Goal: Transaction & Acquisition: Purchase product/service

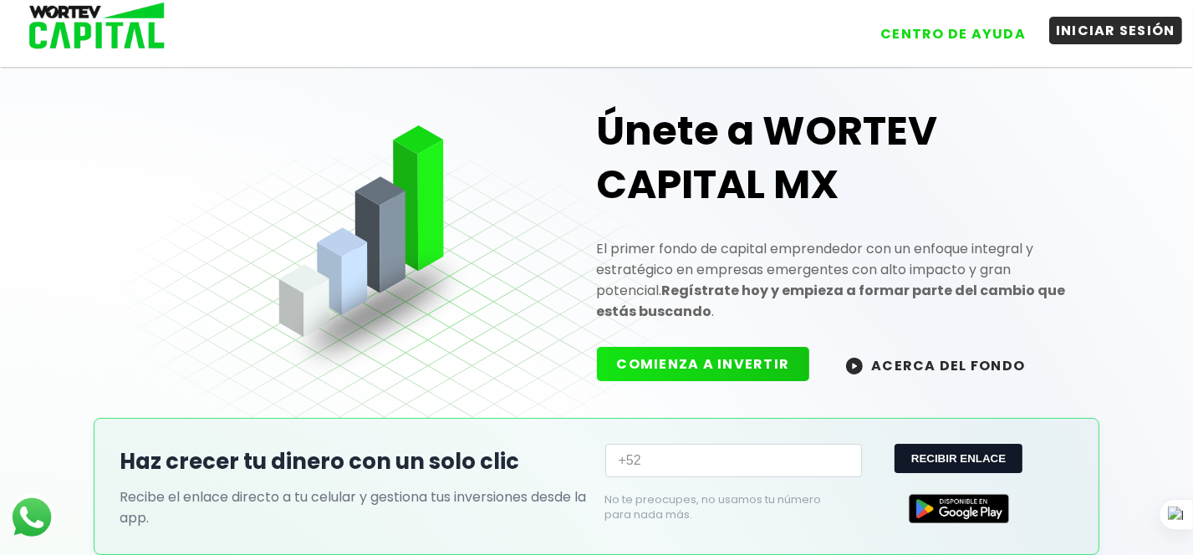
click at [1112, 34] on button "INICIAR SESIÓN" at bounding box center [1115, 31] width 133 height 28
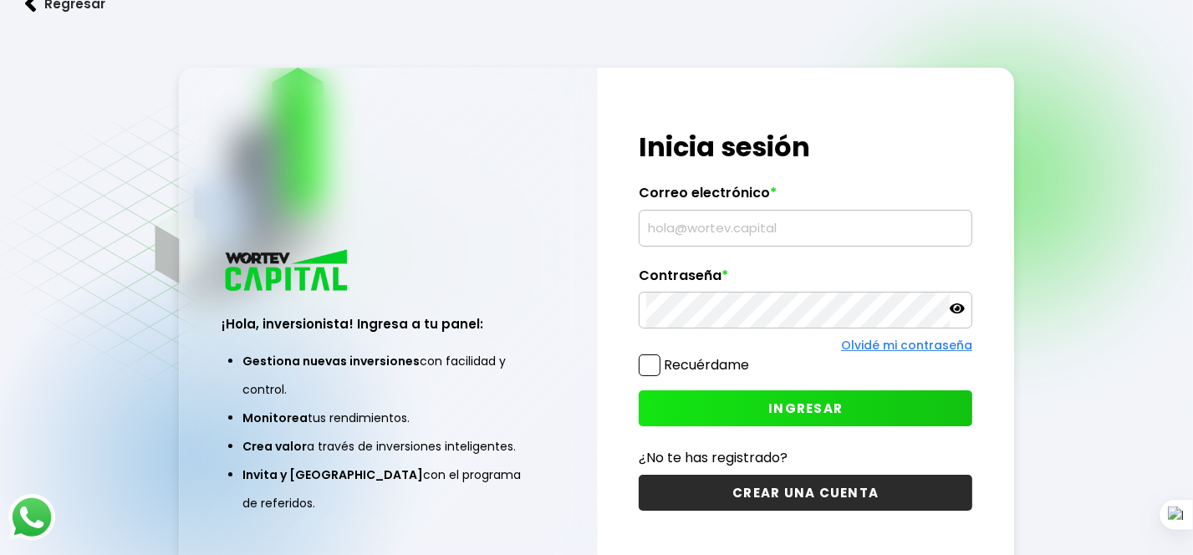
type input "[EMAIL_ADDRESS][DOMAIN_NAME]"
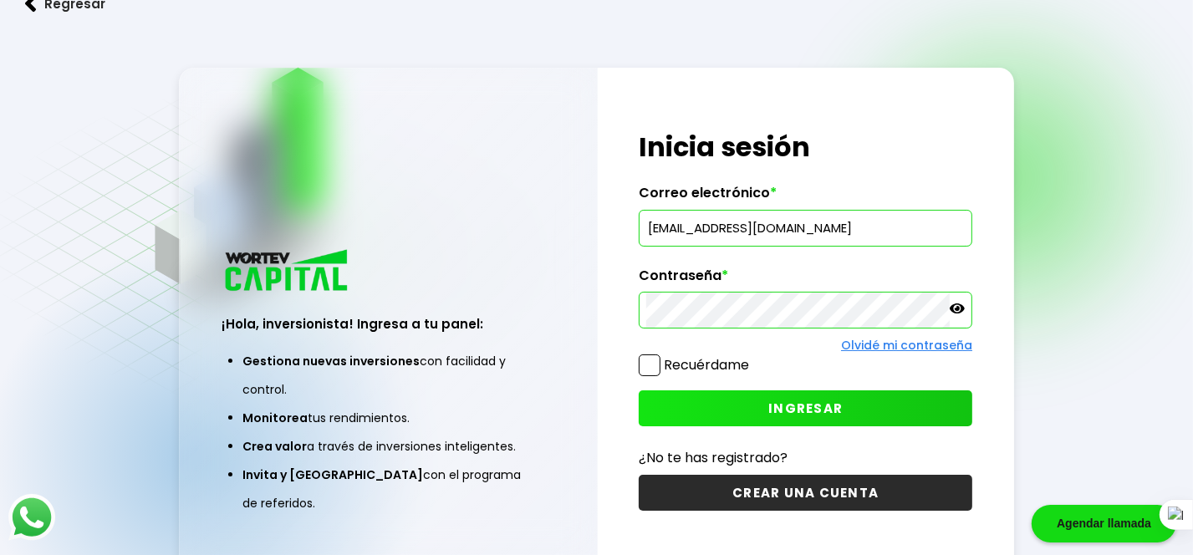
click at [639, 364] on span at bounding box center [650, 365] width 22 height 22
click at [752, 357] on input "Recuérdame" at bounding box center [752, 357] width 0 height 0
click at [710, 416] on button "INGRESAR" at bounding box center [805, 408] width 333 height 36
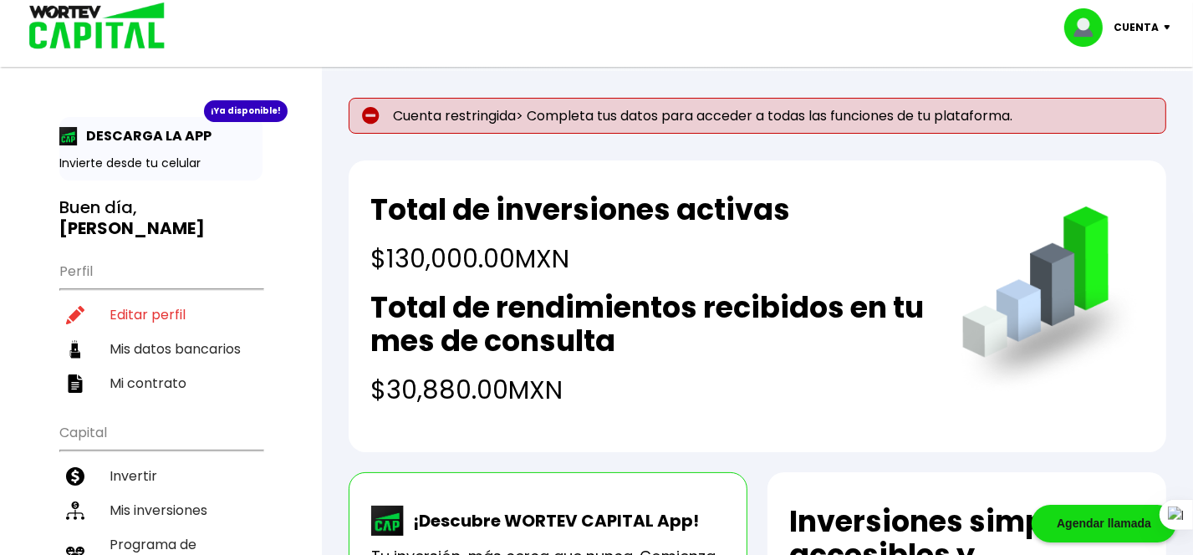
click at [873, 117] on p "Cuenta restringida> Completa tus datos para acceder a todas las funciones de tu…" at bounding box center [757, 116] width 817 height 36
click at [1134, 18] on p "Cuenta" at bounding box center [1136, 27] width 45 height 25
click at [611, 102] on p "Cuenta restringida> Completa tus datos para acceder a todas las funciones de tu…" at bounding box center [757, 116] width 817 height 36
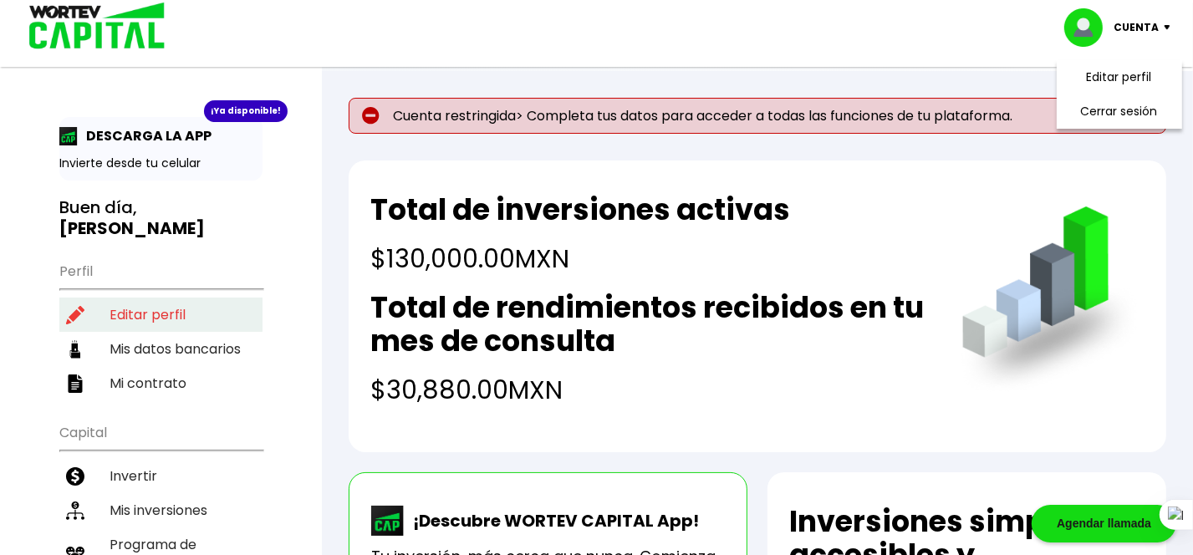
click at [165, 298] on li "Editar perfil" at bounding box center [160, 315] width 203 height 34
select select "Hombre"
select select "Licenciatura"
select select "MX"
select select "Banamex"
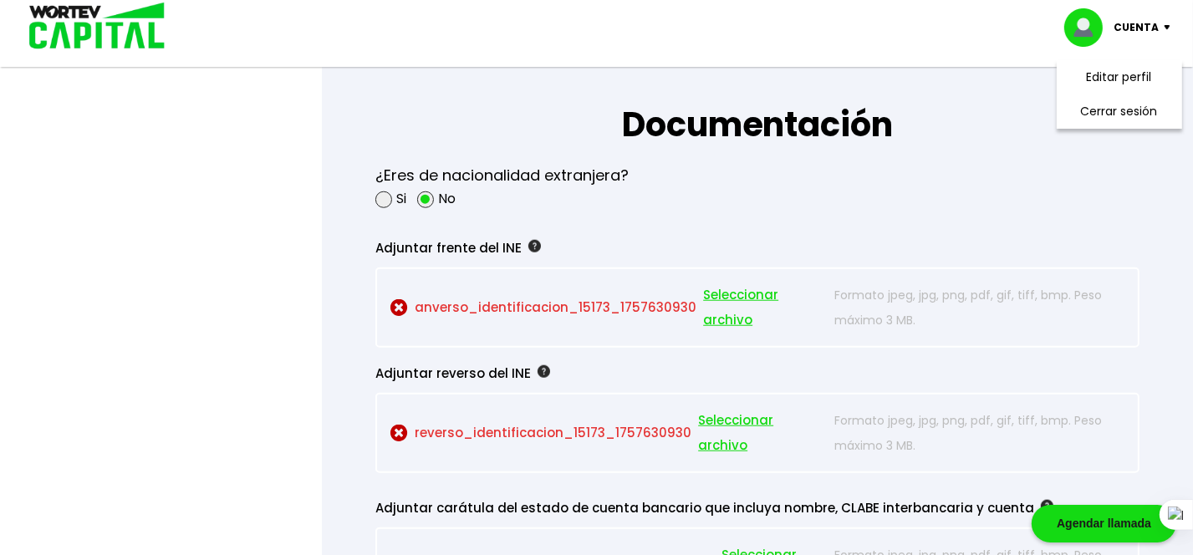
scroll to position [1380, 0]
click at [733, 308] on span "Seleccionar archivo" at bounding box center [764, 308] width 123 height 50
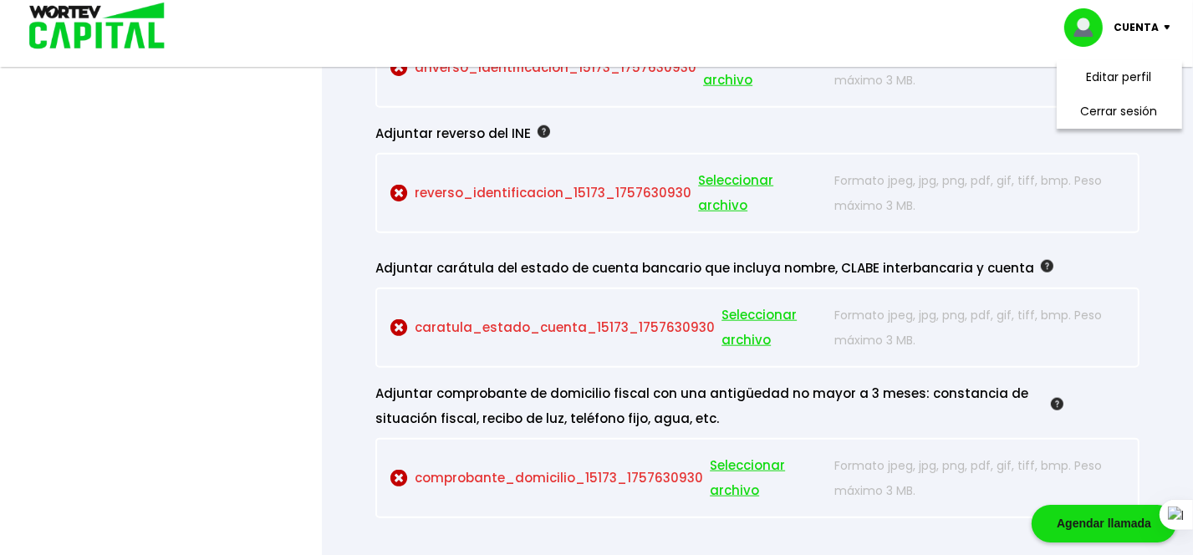
scroll to position [1622, 0]
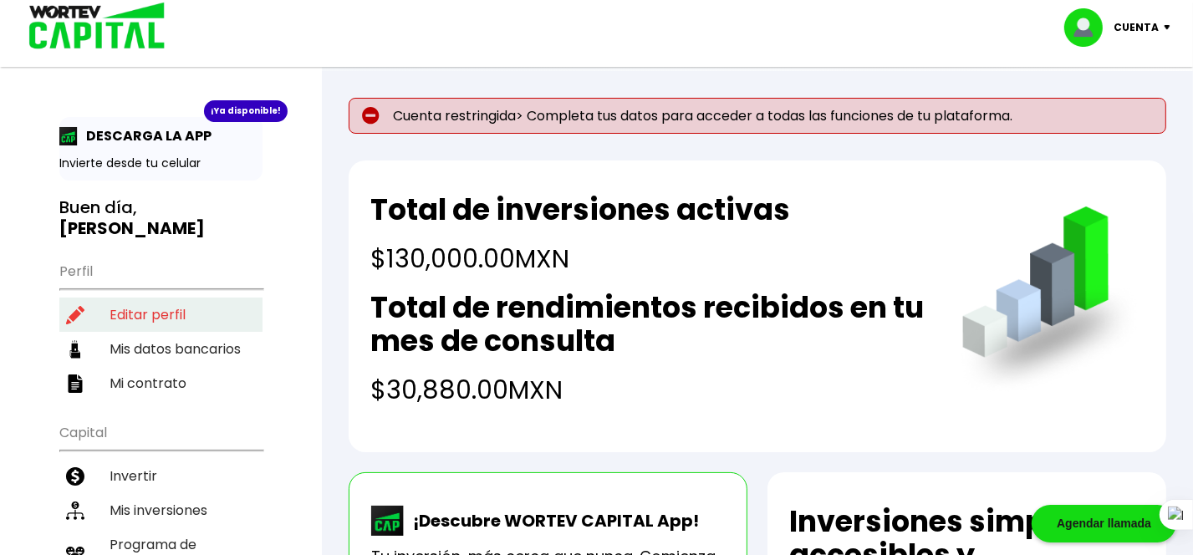
click at [151, 298] on li "Editar perfil" at bounding box center [160, 315] width 203 height 34
select select "Hombre"
select select "Licenciatura"
select select "MX"
select select "Banamex"
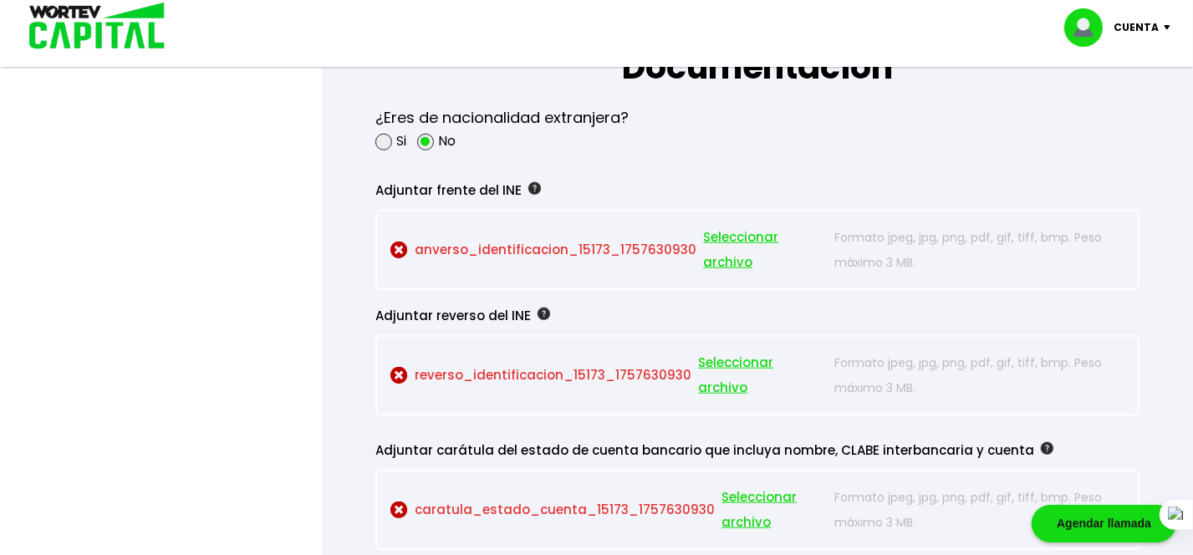
scroll to position [1440, 0]
click at [773, 248] on span "Seleccionar archivo" at bounding box center [764, 248] width 123 height 50
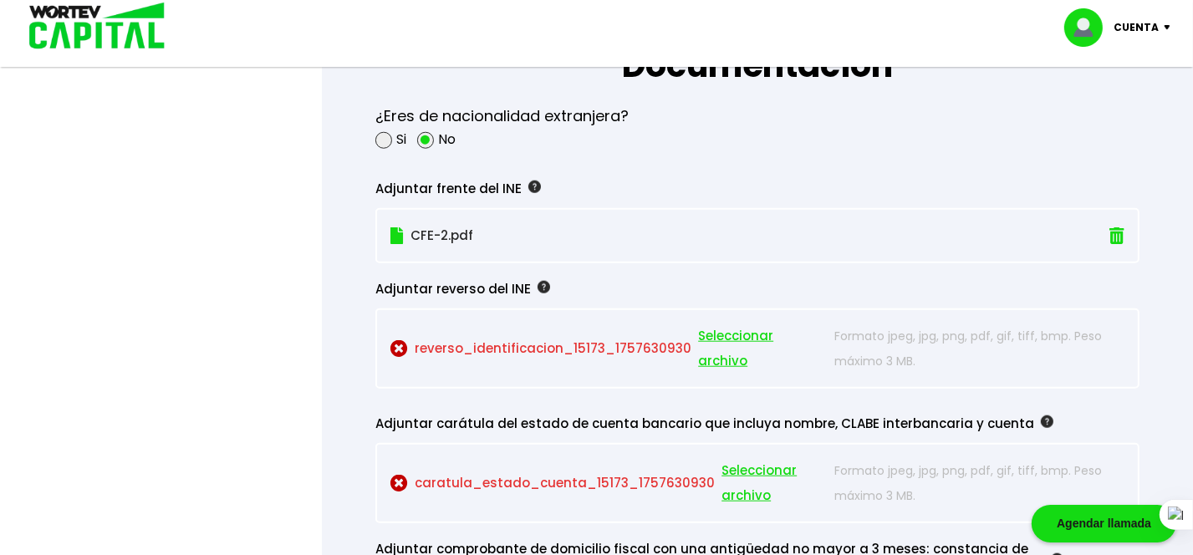
click at [720, 339] on span "Seleccionar archivo" at bounding box center [762, 348] width 128 height 50
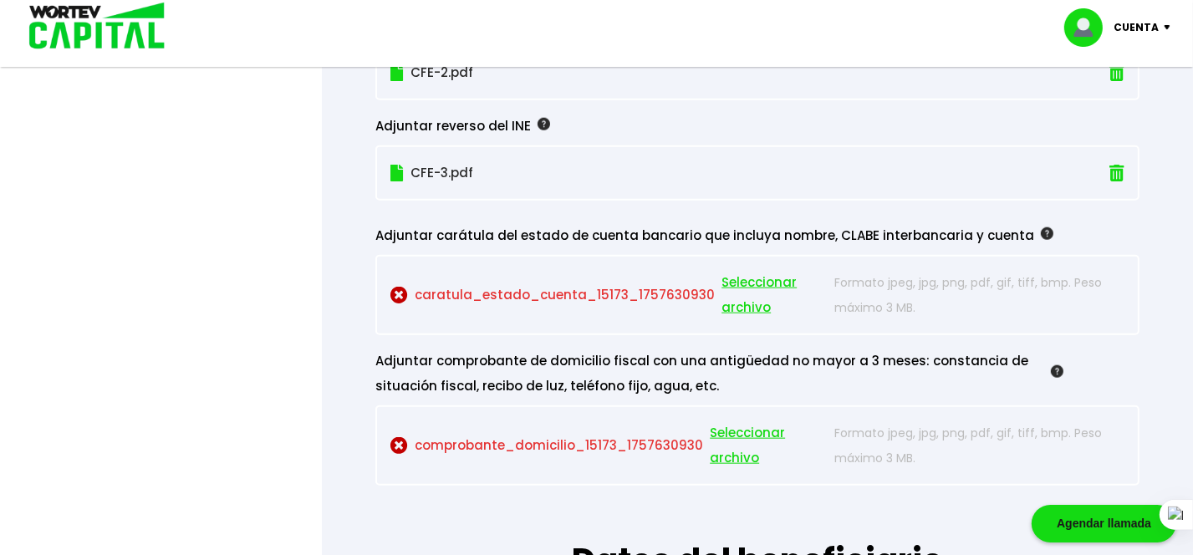
scroll to position [1606, 0]
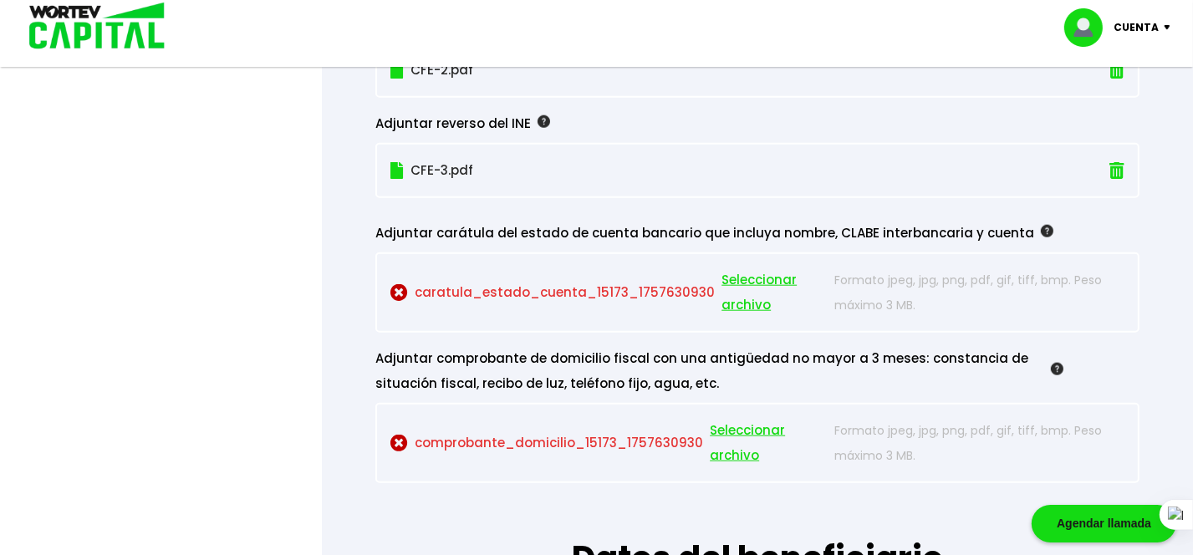
click at [752, 421] on p "comprobante_domicilio_15173_1757630930 Seleccionar archivo" at bounding box center [607, 443] width 435 height 50
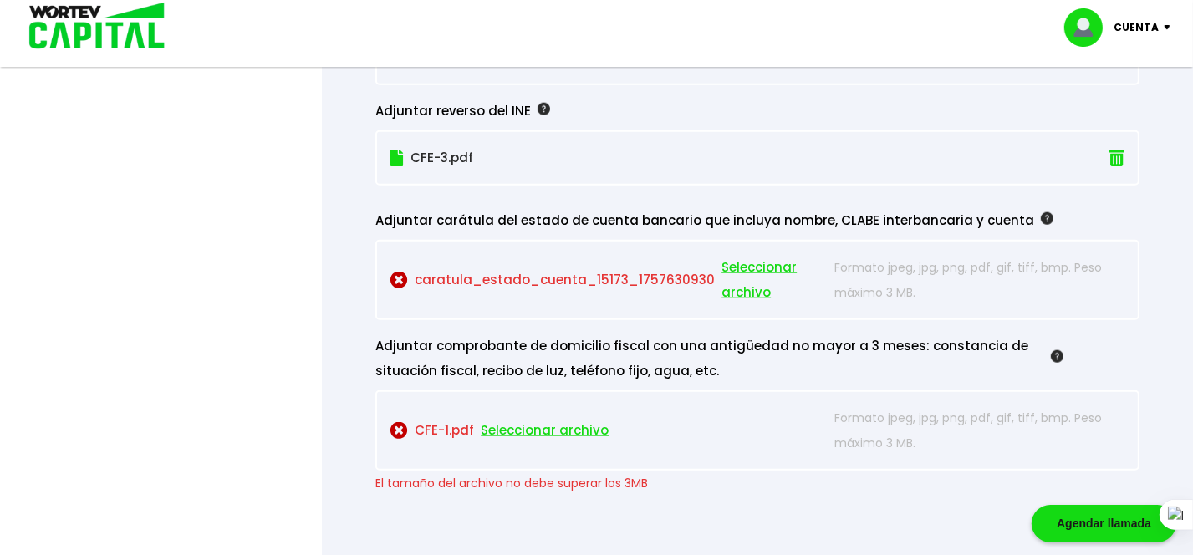
scroll to position [1614, 0]
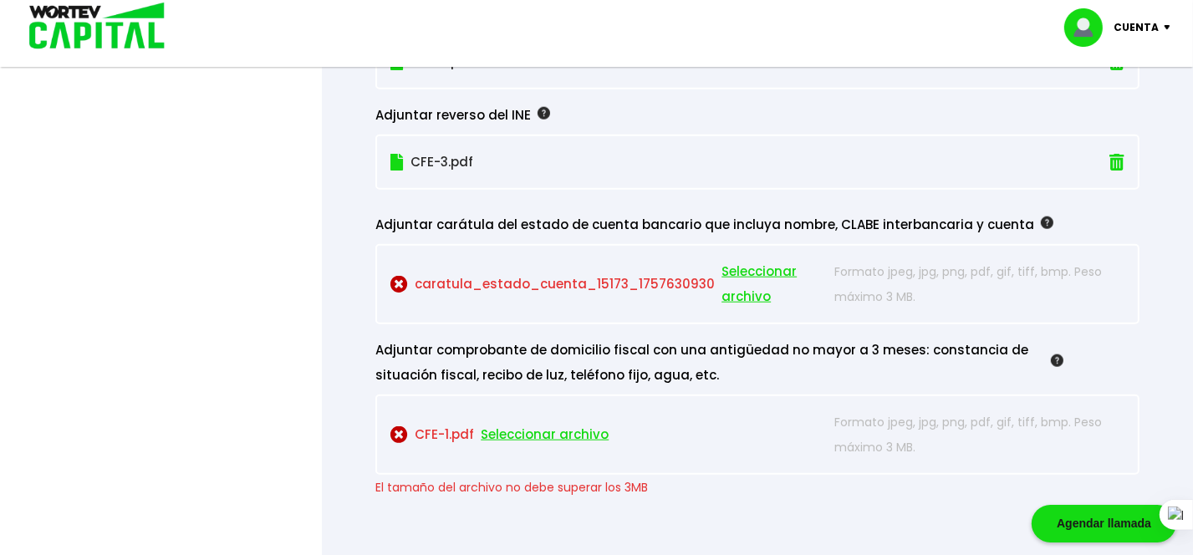
click at [736, 264] on span "Seleccionar archivo" at bounding box center [773, 284] width 104 height 50
click at [744, 264] on span "Seleccionar archivo" at bounding box center [773, 284] width 104 height 50
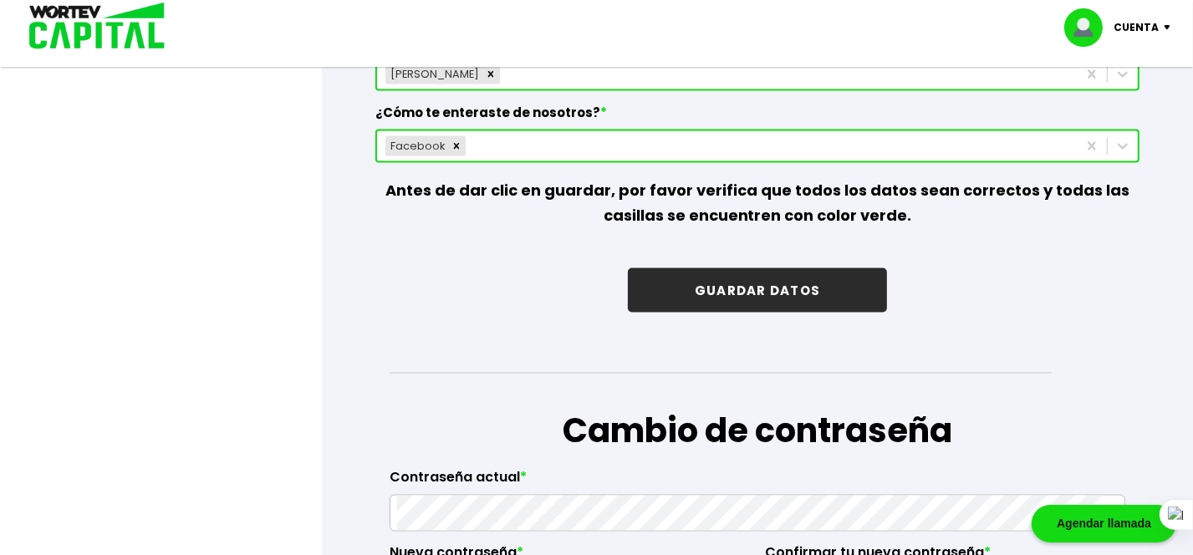
scroll to position [2559, 0]
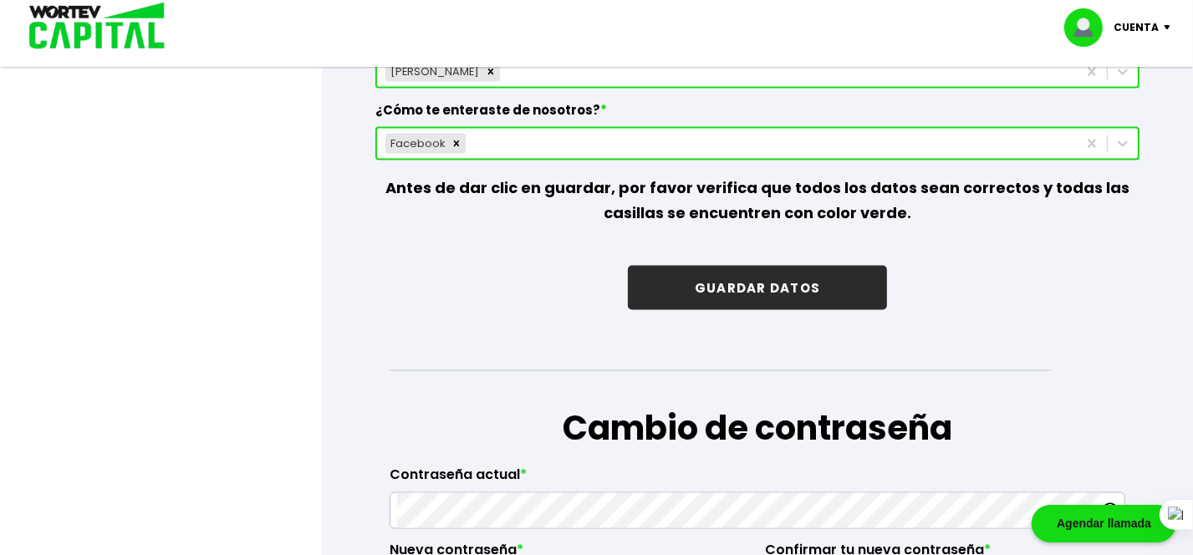
click at [723, 283] on button "GUARDAR DATOS" at bounding box center [757, 288] width 259 height 44
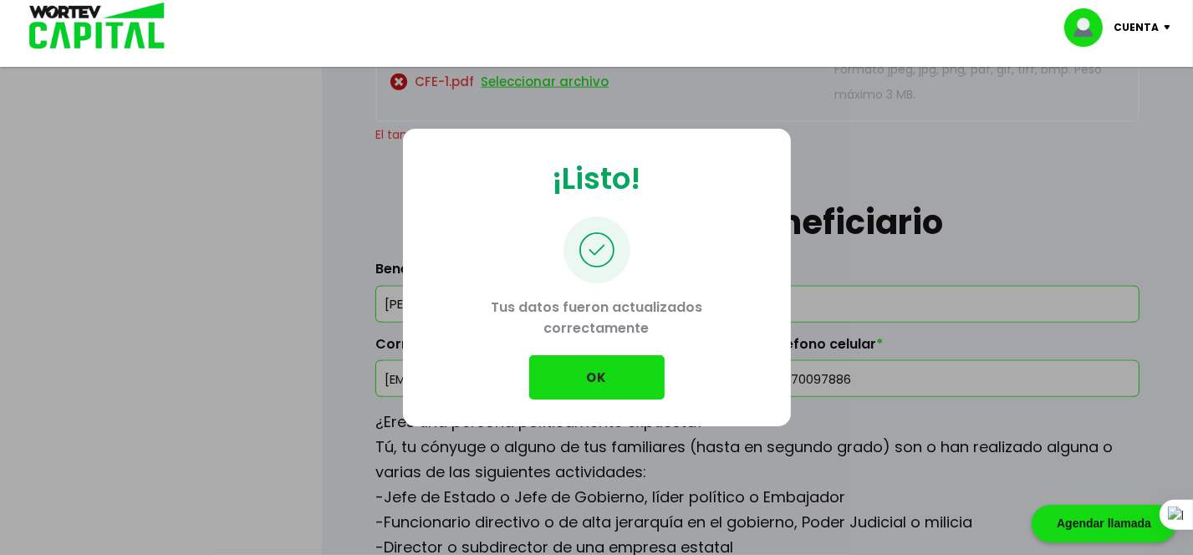
scroll to position [1932, 0]
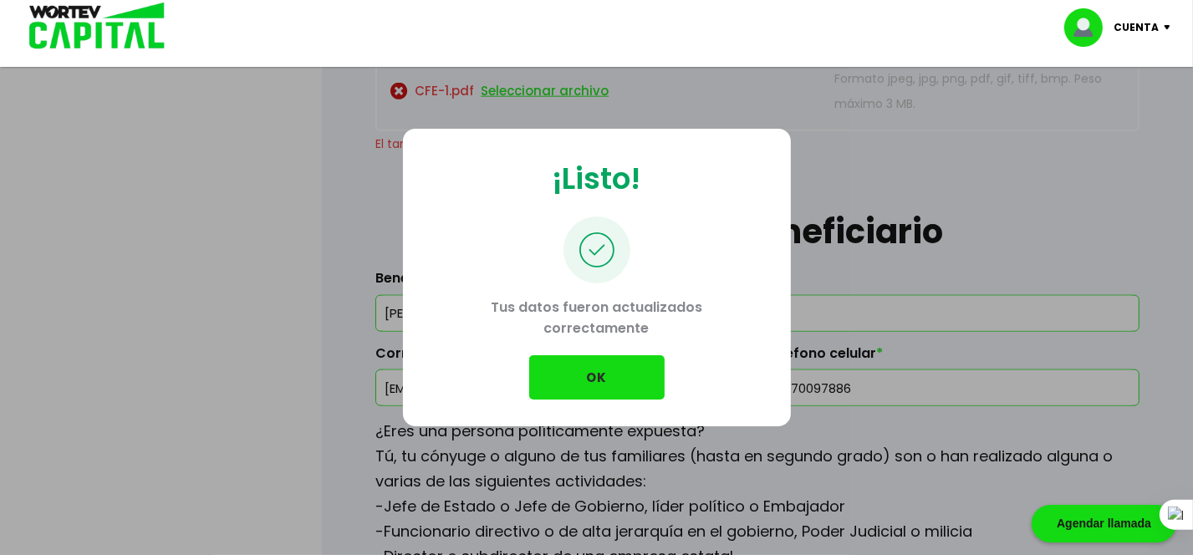
click at [575, 382] on button "OK" at bounding box center [596, 377] width 135 height 44
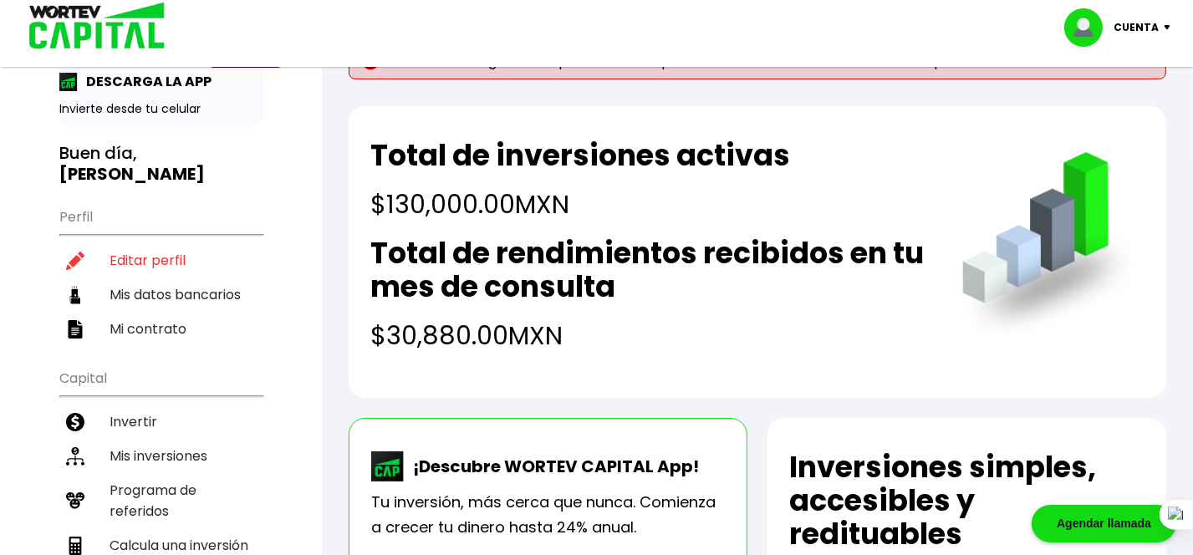
scroll to position [36, 0]
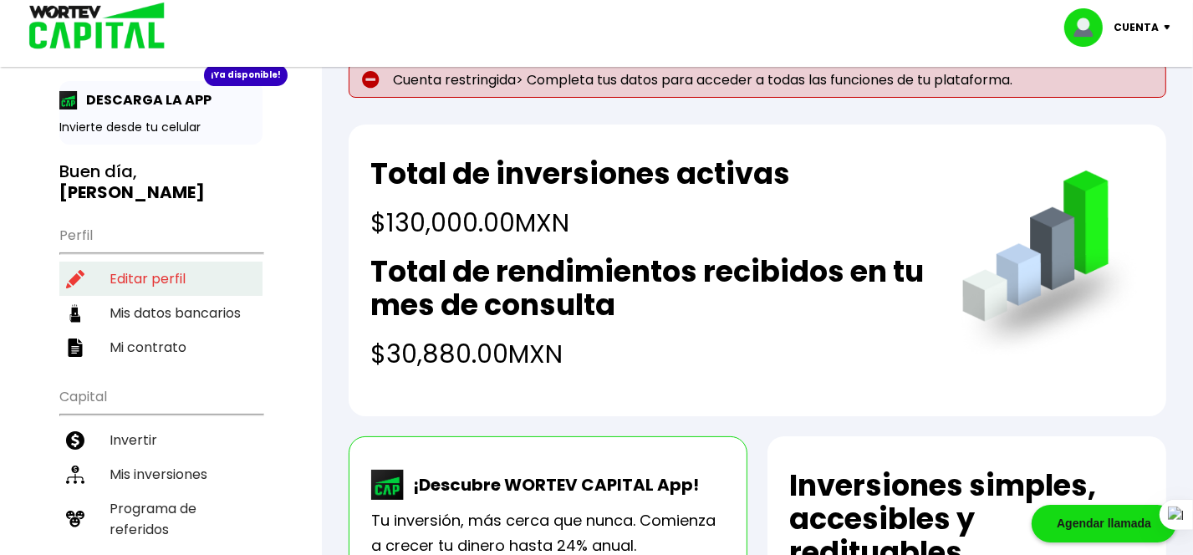
click at [156, 262] on li "Editar perfil" at bounding box center [160, 279] width 203 height 34
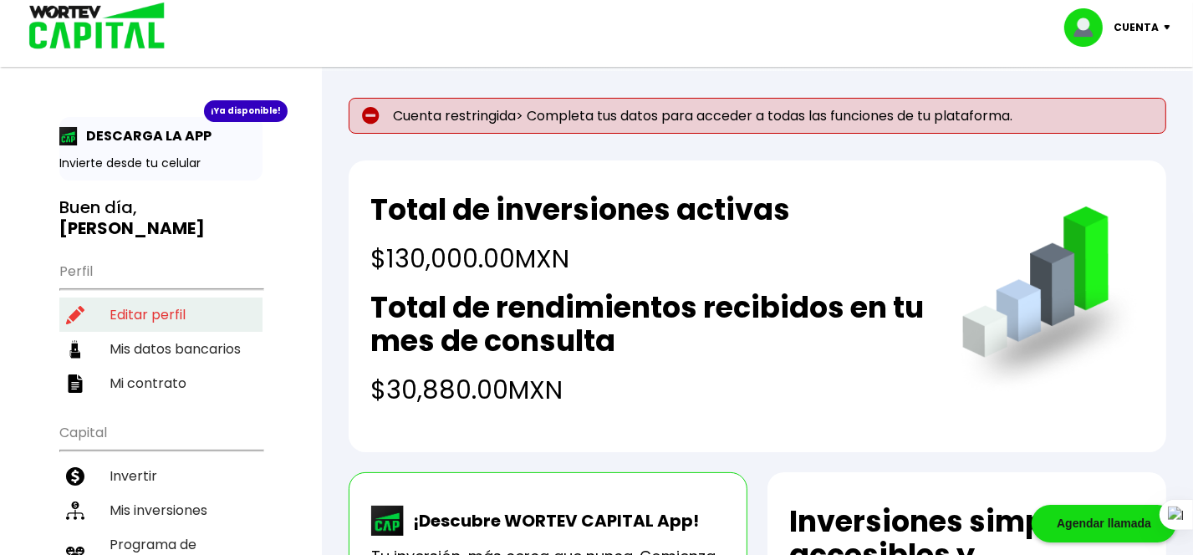
select select "Hombre"
select select "Licenciatura"
select select "MX"
select select "Banamex"
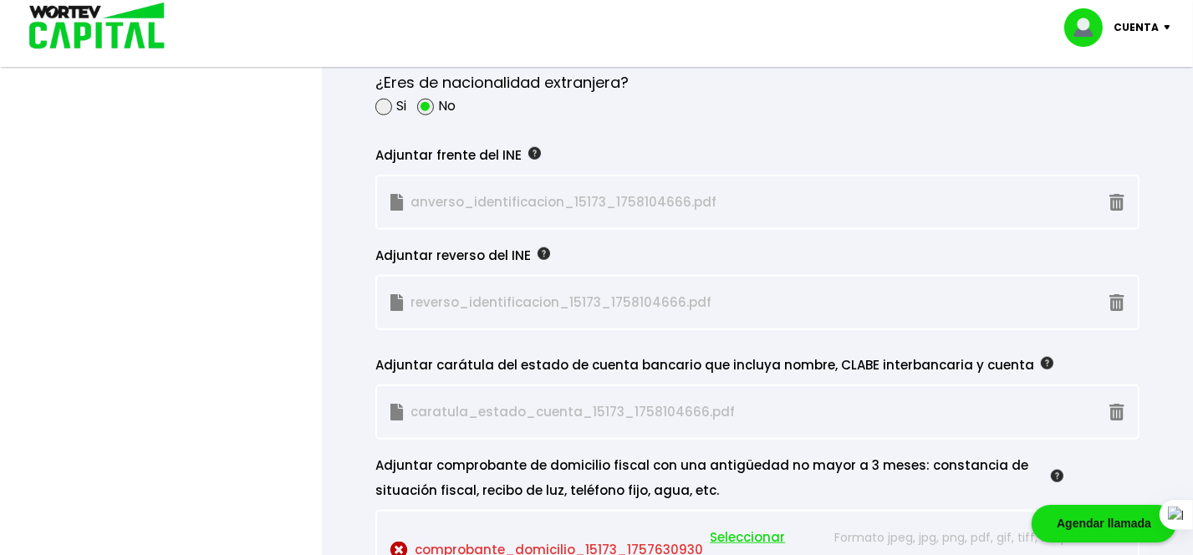
scroll to position [1742, 0]
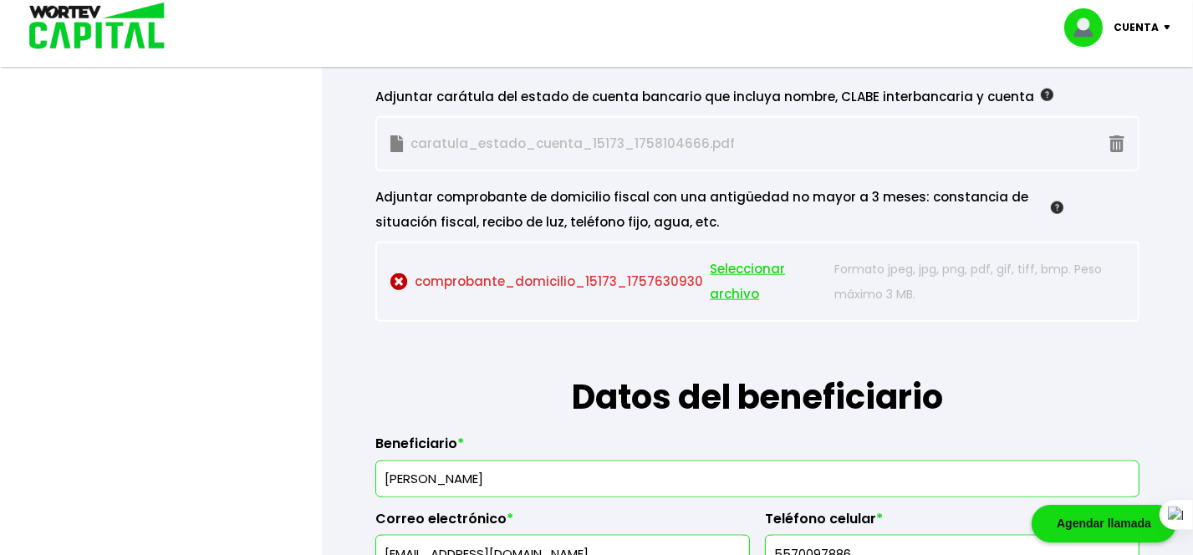
click at [754, 274] on span "Seleccionar archivo" at bounding box center [768, 282] width 116 height 50
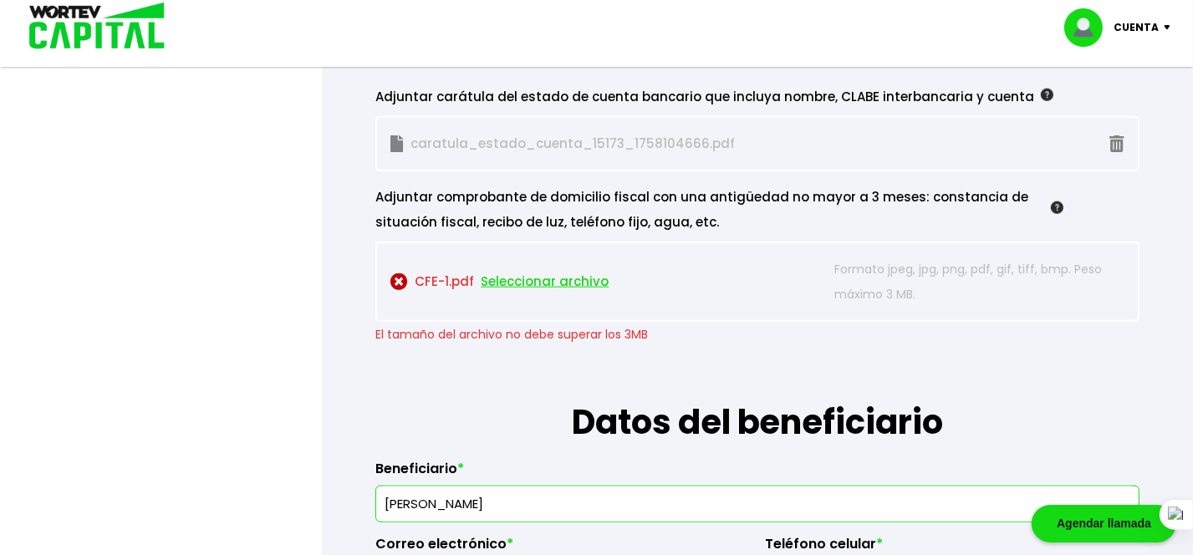
click at [557, 272] on span "Seleccionar archivo" at bounding box center [545, 281] width 128 height 25
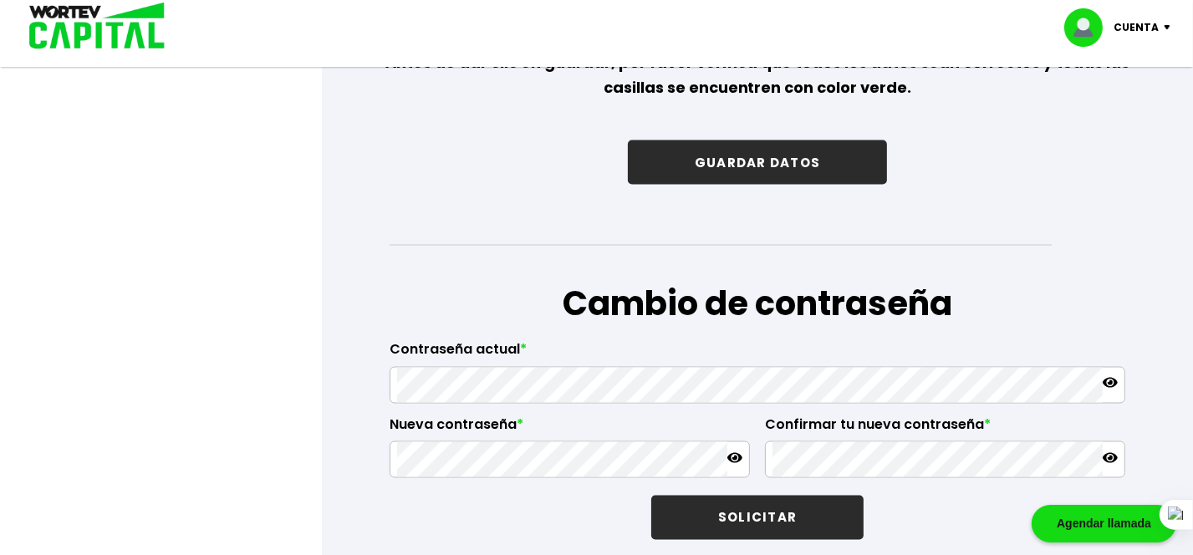
scroll to position [2651, 0]
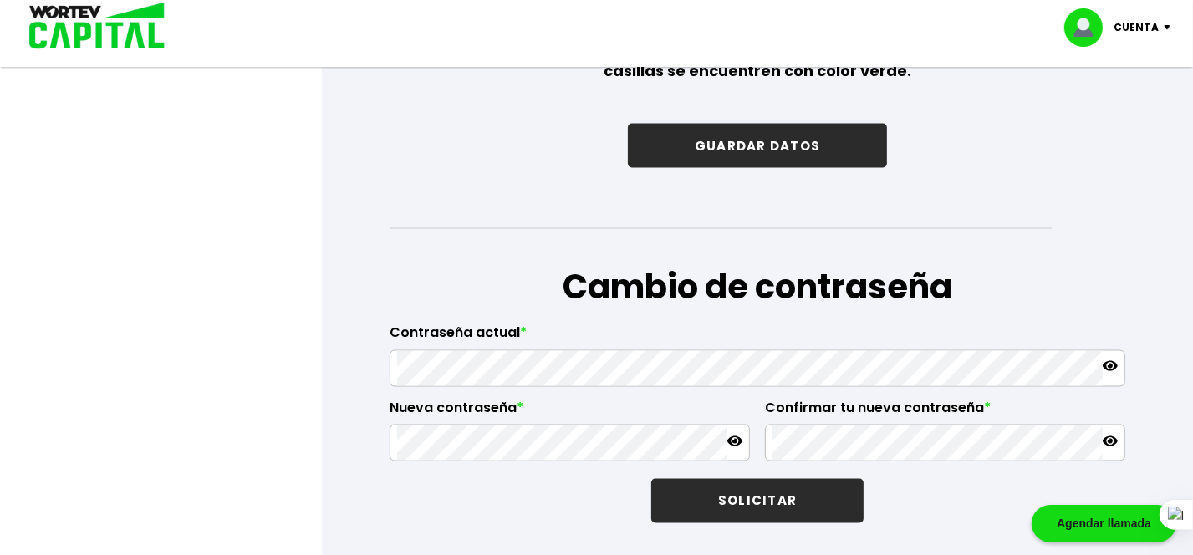
click at [777, 132] on button "GUARDAR DATOS" at bounding box center [757, 146] width 259 height 44
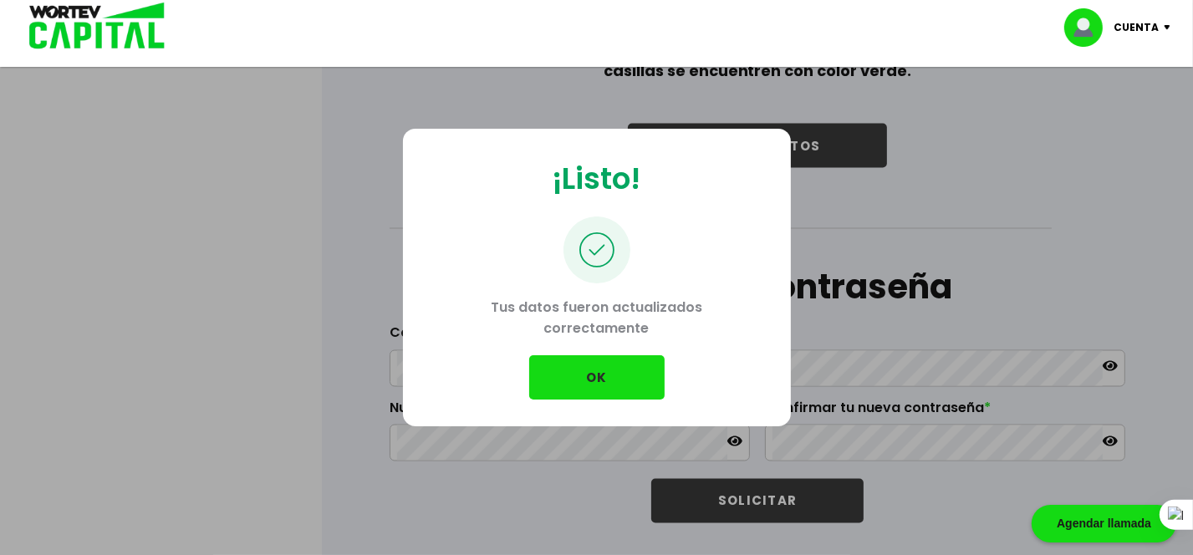
drag, startPoint x: 560, startPoint y: 378, endPoint x: 562, endPoint y: 369, distance: 9.3
click at [562, 369] on button "OK" at bounding box center [596, 377] width 135 height 44
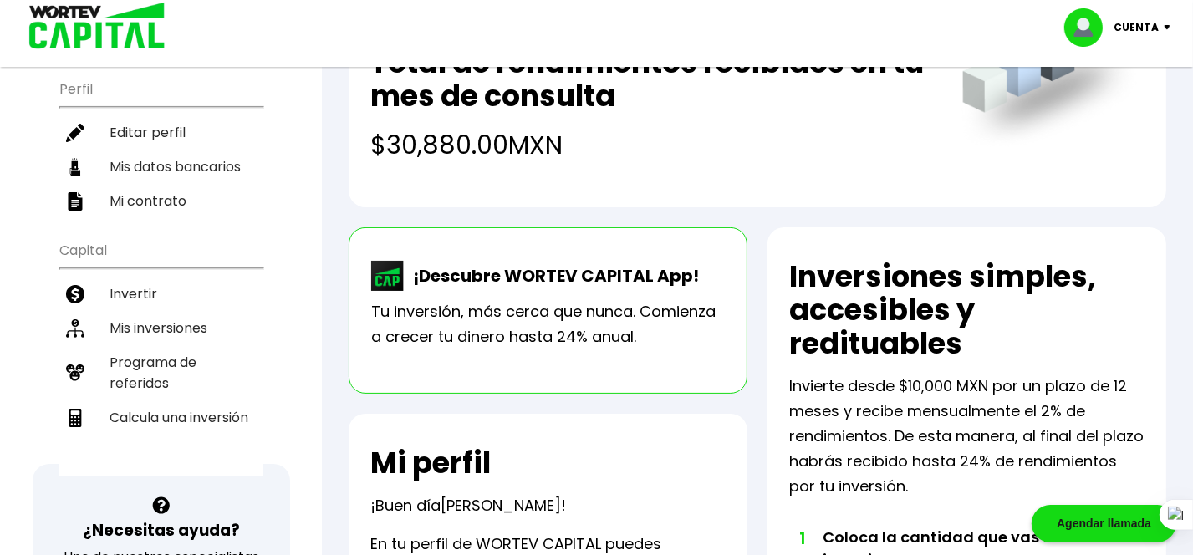
scroll to position [187, 0]
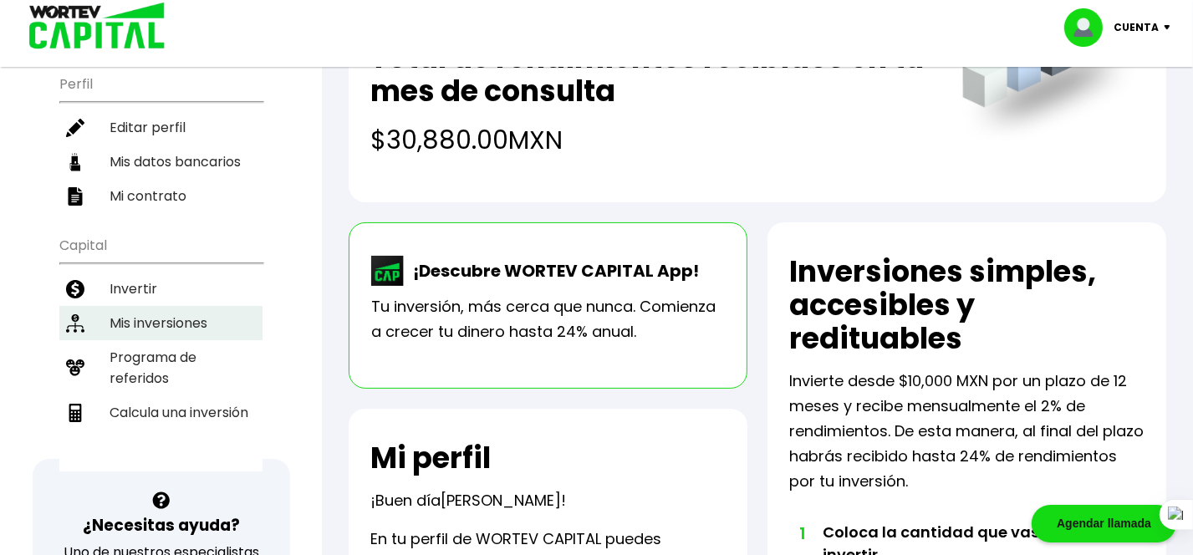
click at [154, 307] on li "Mis inversiones" at bounding box center [160, 323] width 203 height 34
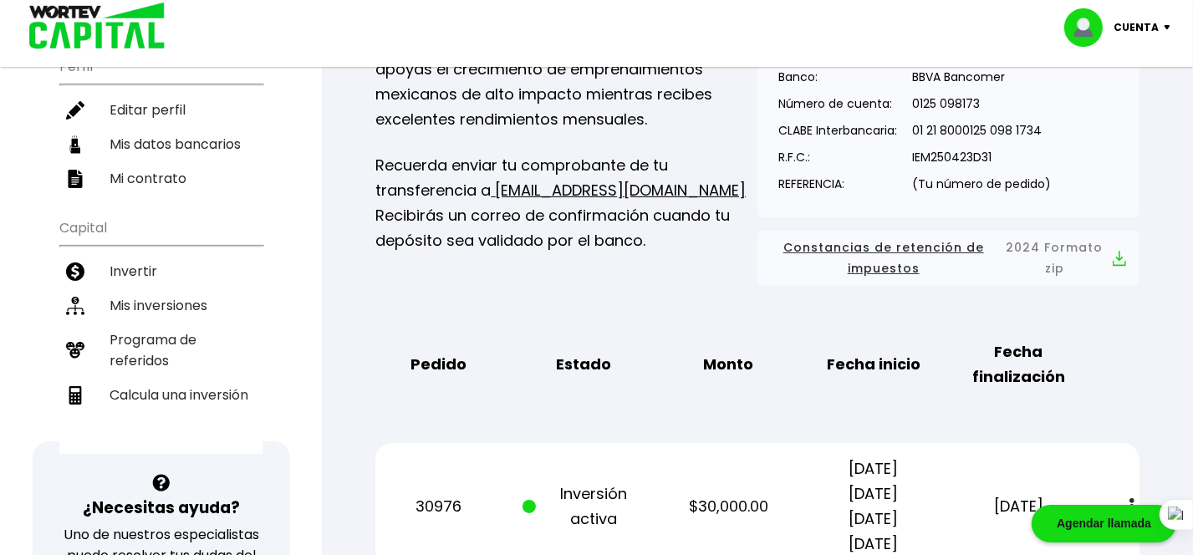
scroll to position [204, 0]
click at [170, 379] on li "Calcula una inversión" at bounding box center [160, 396] width 203 height 34
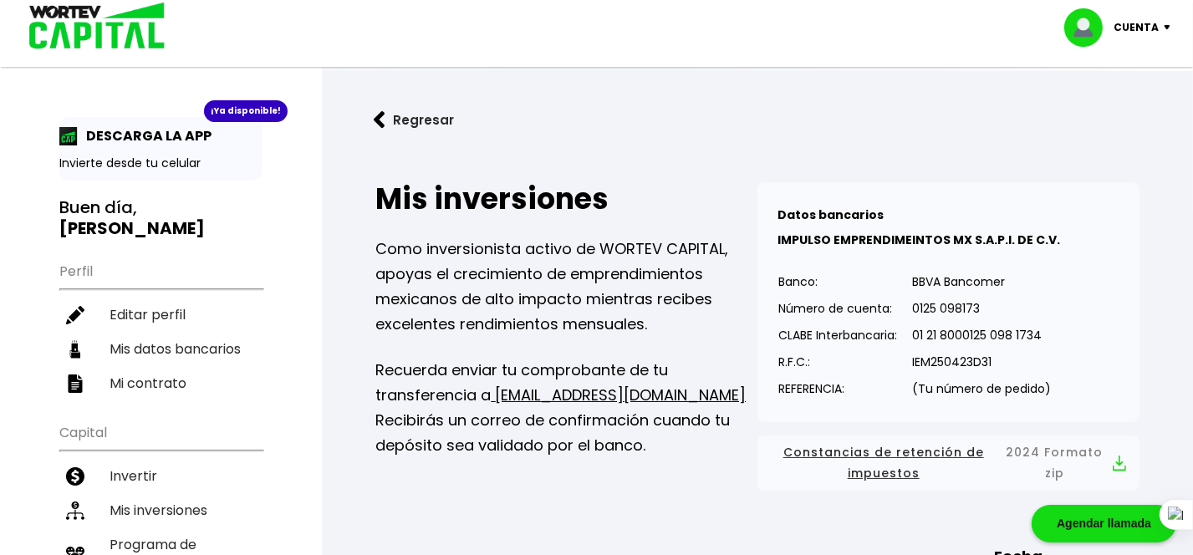
select select "1"
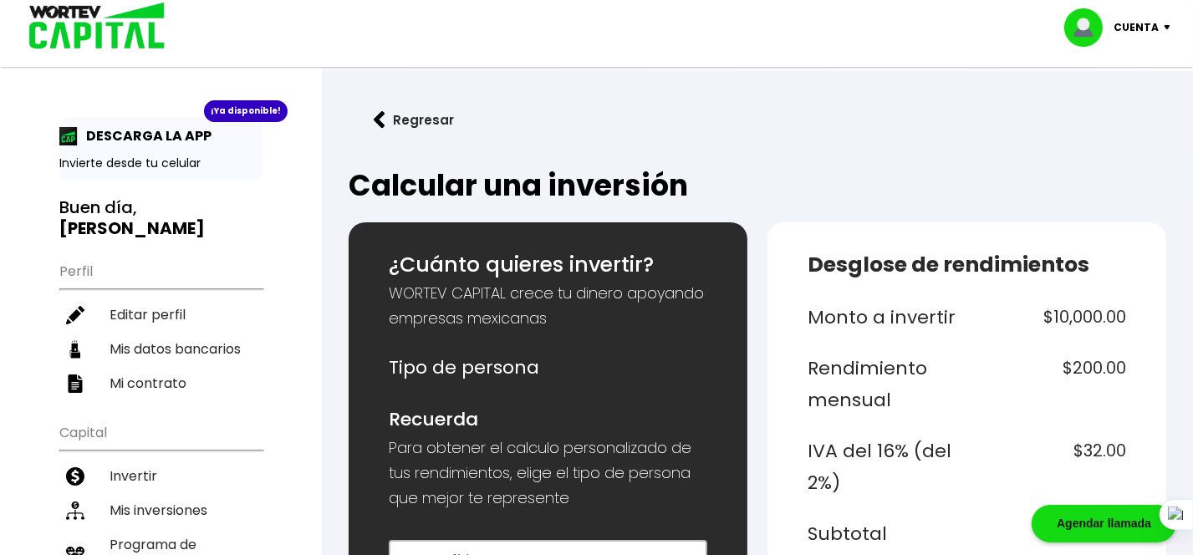
scroll to position [221, 0]
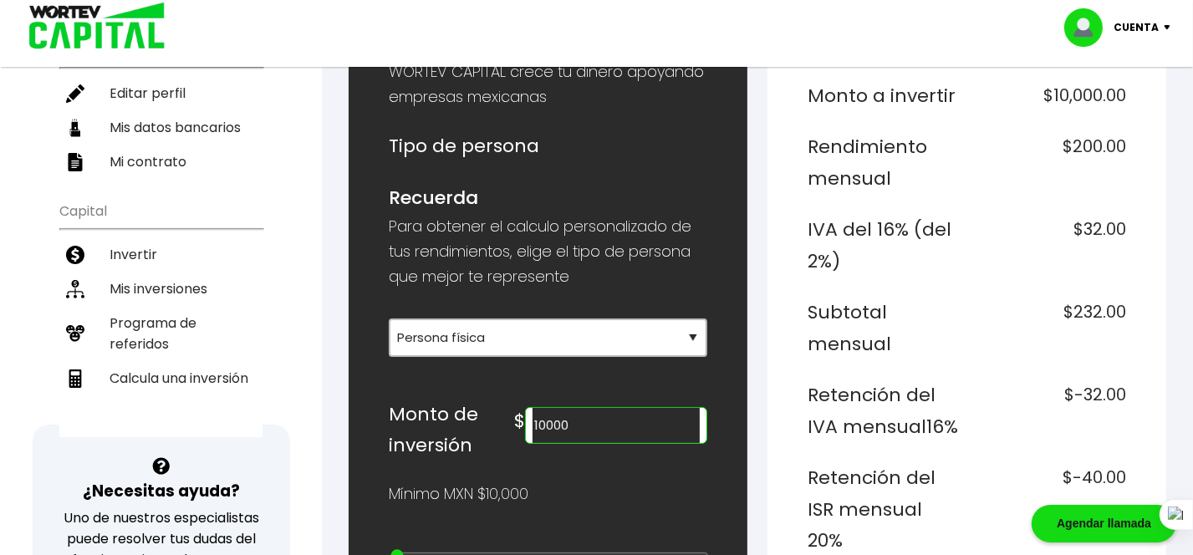
click at [595, 399] on label at bounding box center [616, 403] width 182 height 8
click at [610, 433] on input "10000" at bounding box center [615, 425] width 167 height 35
type input "1"
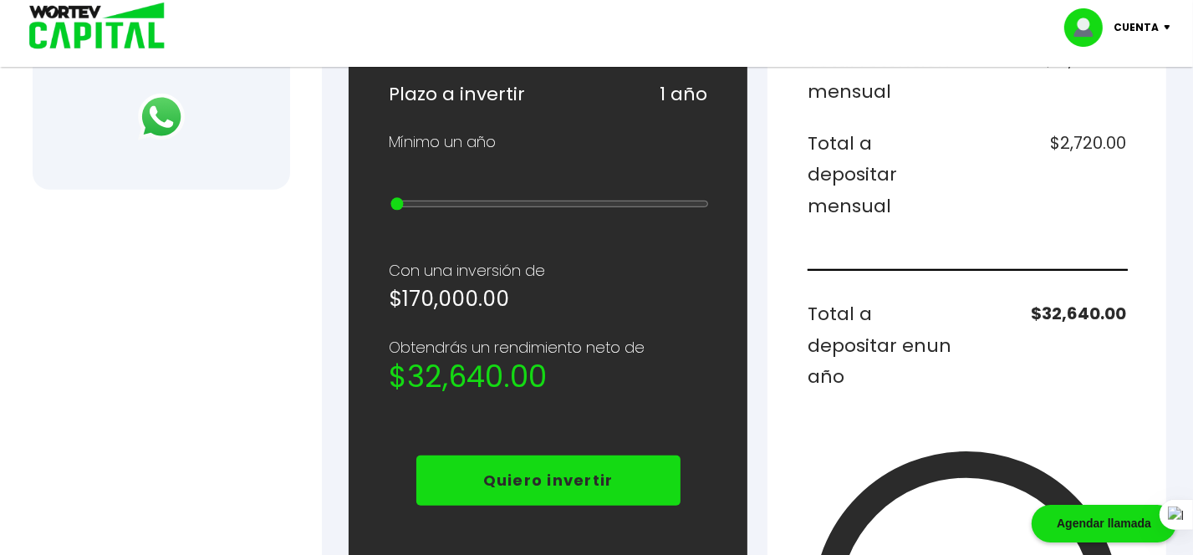
scroll to position [747, 0]
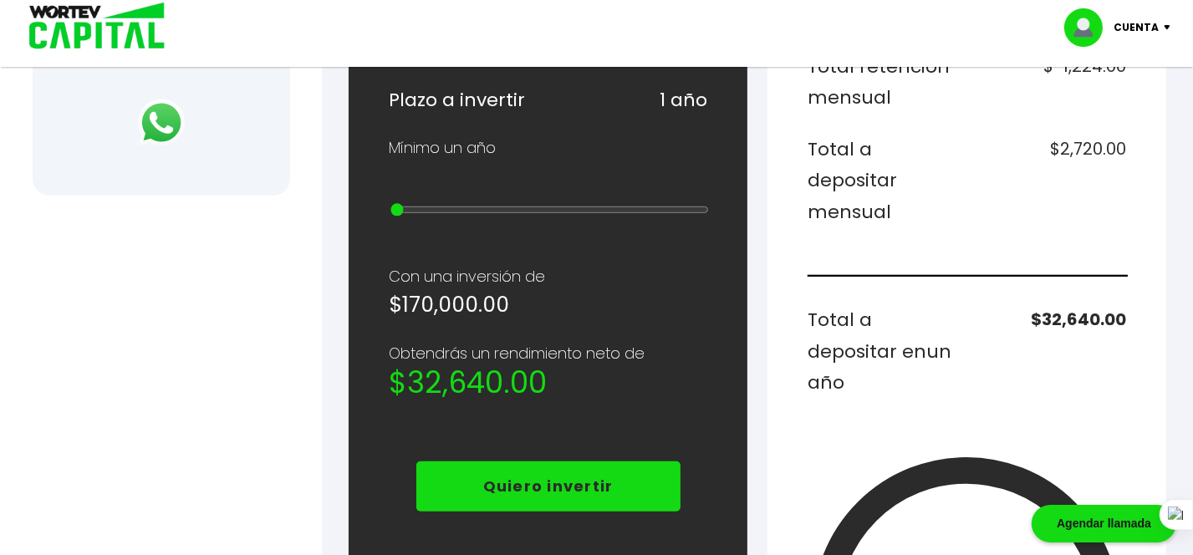
type input "170000"
click at [585, 476] on p "Quiero invertir" at bounding box center [548, 486] width 130 height 25
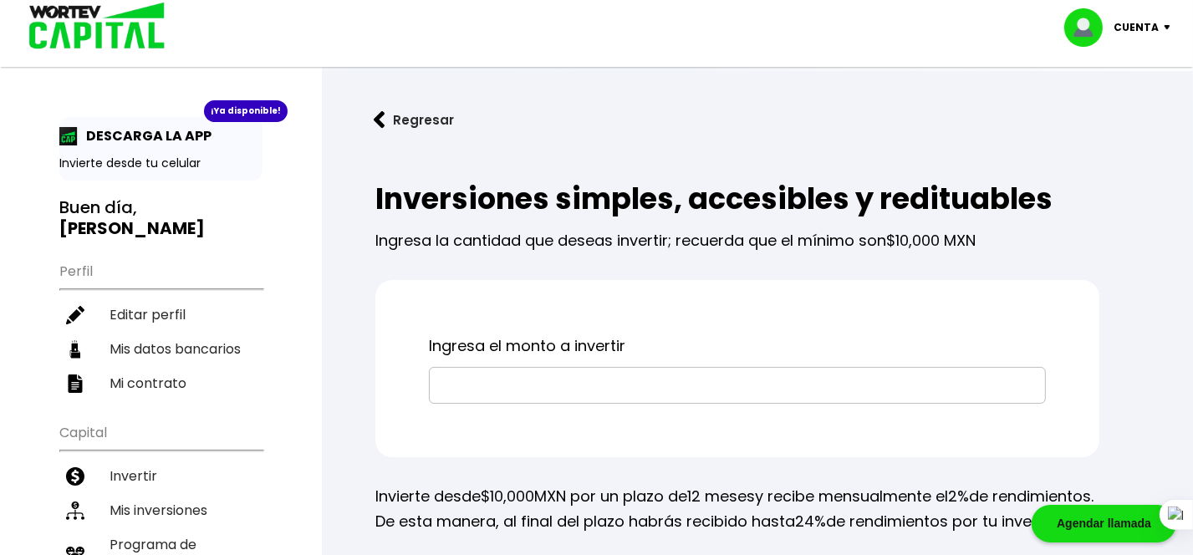
click at [563, 389] on input "text" at bounding box center [737, 385] width 602 height 35
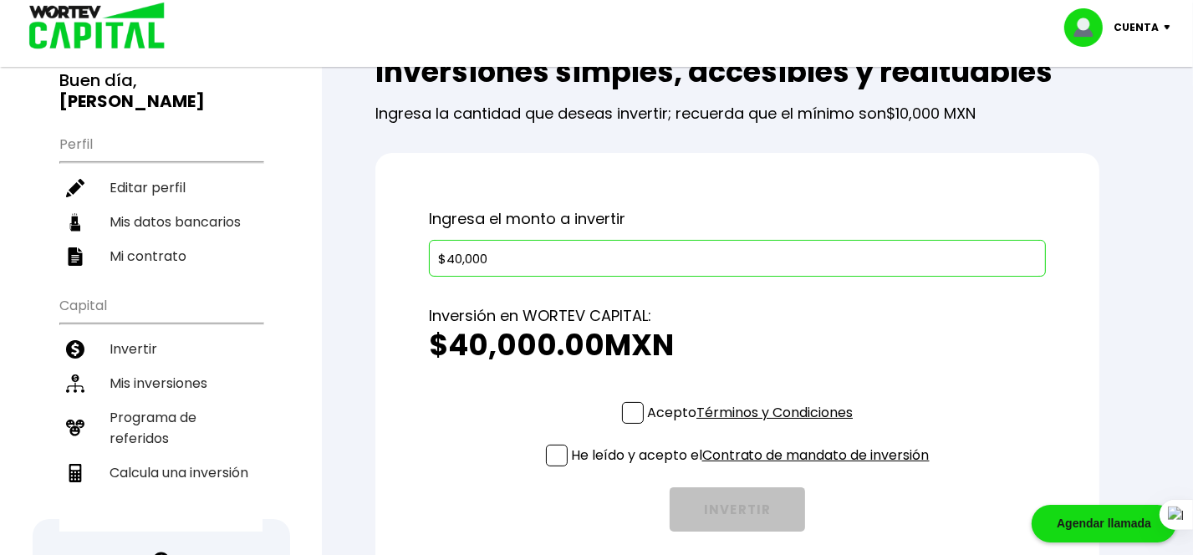
scroll to position [129, 0]
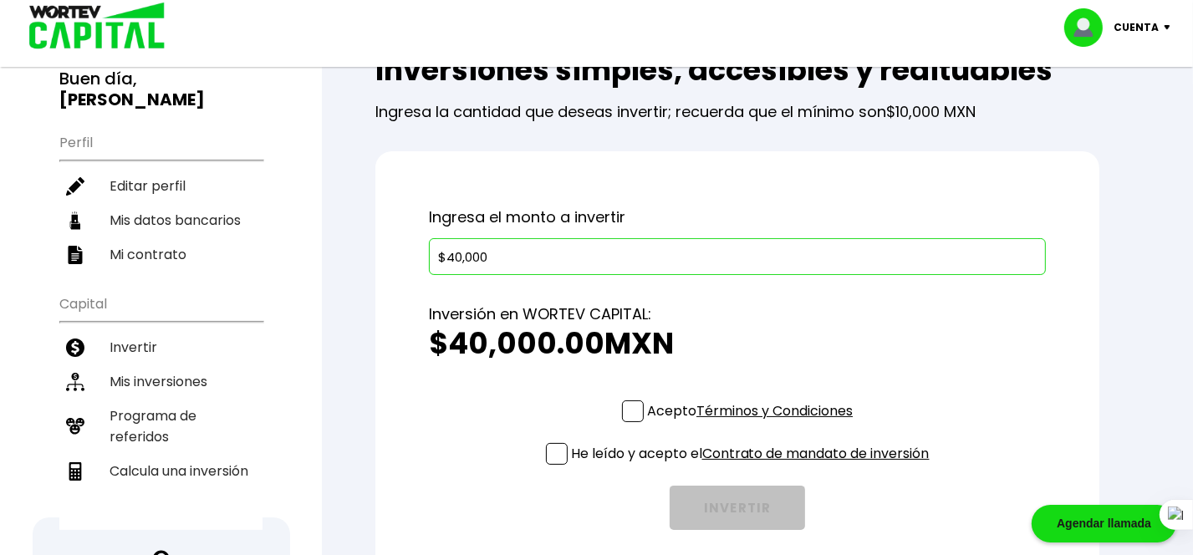
type input "$40,000"
click at [636, 412] on span at bounding box center [633, 411] width 22 height 22
click at [753, 424] on input "Acepto Términos y Condiciones" at bounding box center [753, 424] width 0 height 0
click at [555, 445] on span at bounding box center [557, 454] width 22 height 22
click at [753, 466] on input "He leído y acepto el Contrato de mandato de inversión" at bounding box center [753, 466] width 0 height 0
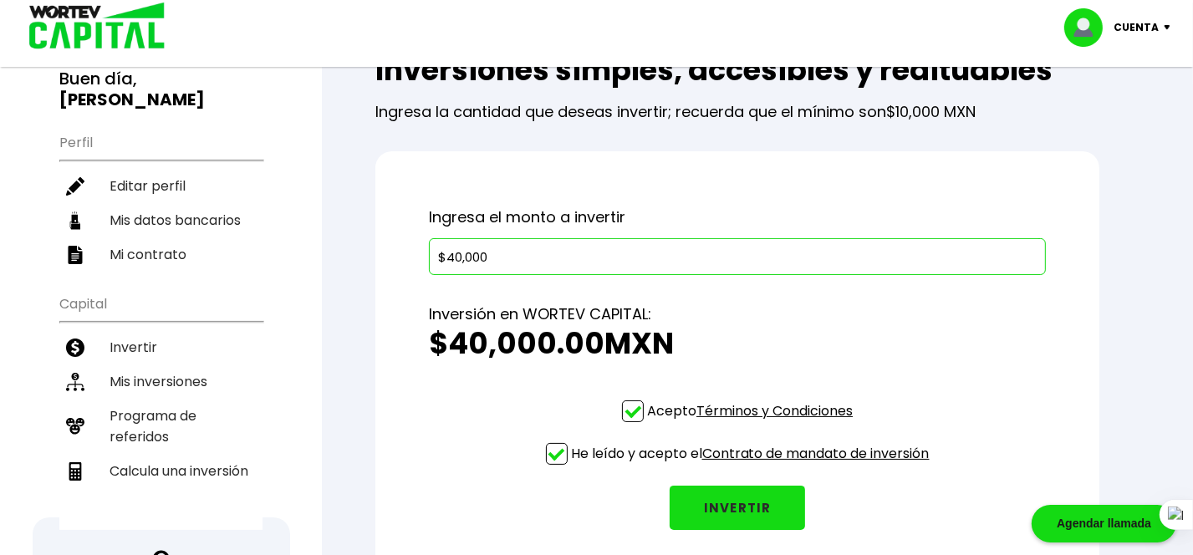
scroll to position [176, 0]
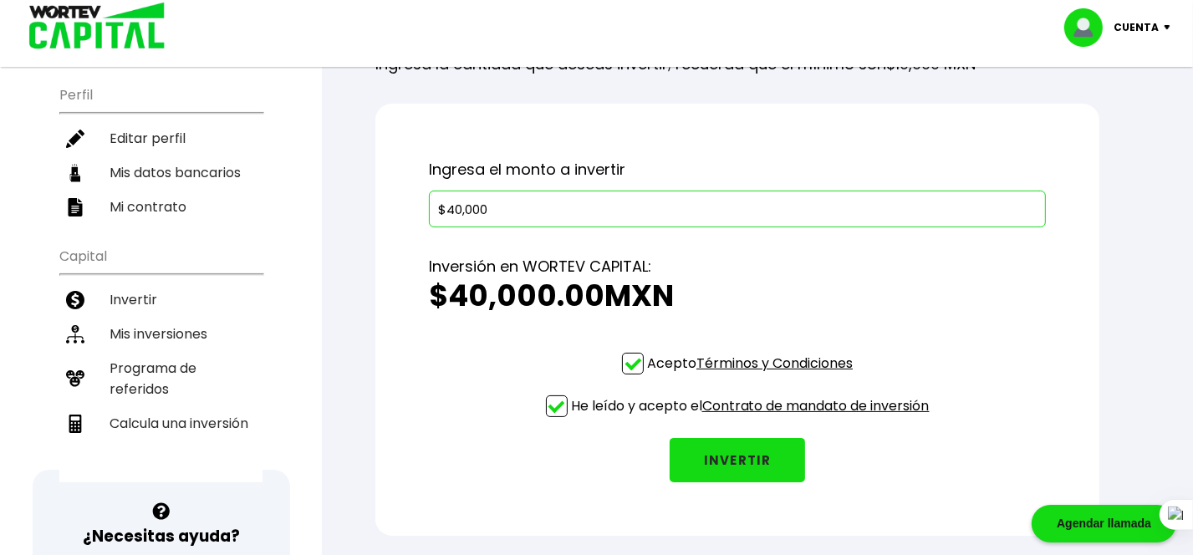
click at [722, 448] on button "INVERTIR" at bounding box center [736, 460] width 135 height 44
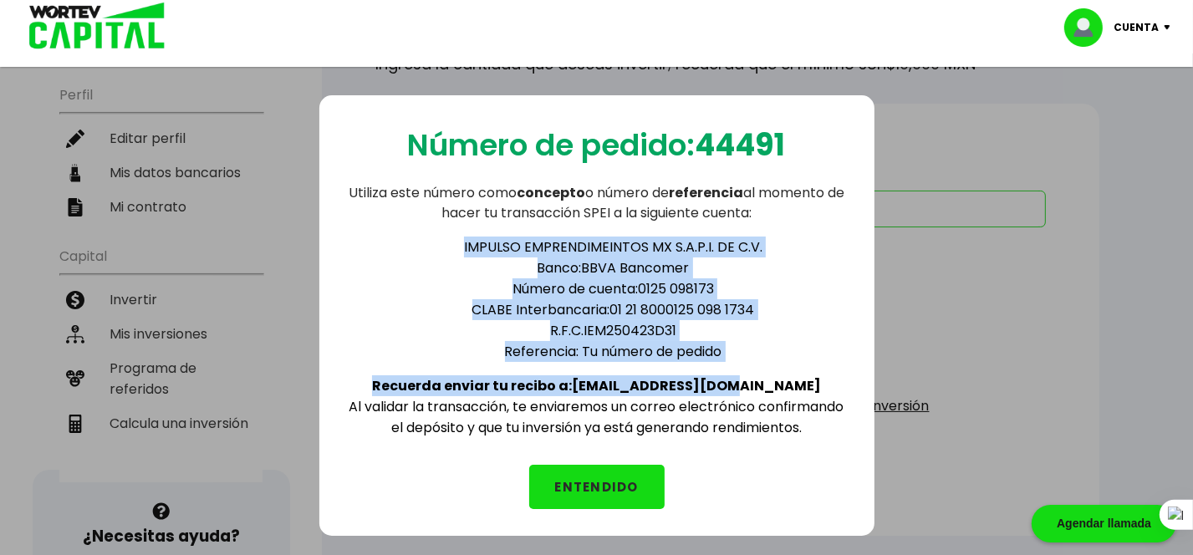
drag, startPoint x: 773, startPoint y: 381, endPoint x: 461, endPoint y: 247, distance: 339.2
click at [461, 247] on div "IMPULSO EMPRENDIMEINTOS MX S.A.P.I. DE C.V. Banco: BBVA Bancomer Número de cuen…" at bounding box center [596, 330] width 501 height 215
copy div "IMPULSO EMPRENDIMEINTOS MX S.A.P.I. DE C.V. Banco: BBVA Bancomer Número de cuen…"
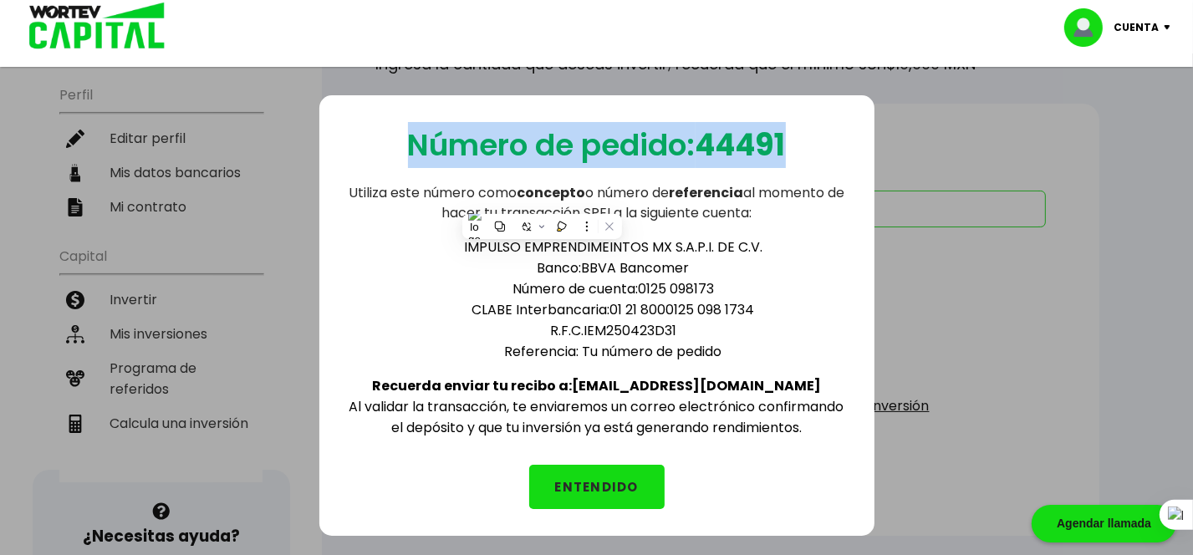
drag, startPoint x: 791, startPoint y: 149, endPoint x: 389, endPoint y: 130, distance: 402.5
click at [389, 130] on div "Número de pedido: 44491 Utiliza este número como concepto o número de referenci…" at bounding box center [596, 315] width 555 height 440
copy p "Número de pedido: 44491"
click at [615, 480] on button "ENTENDIDO" at bounding box center [596, 487] width 135 height 44
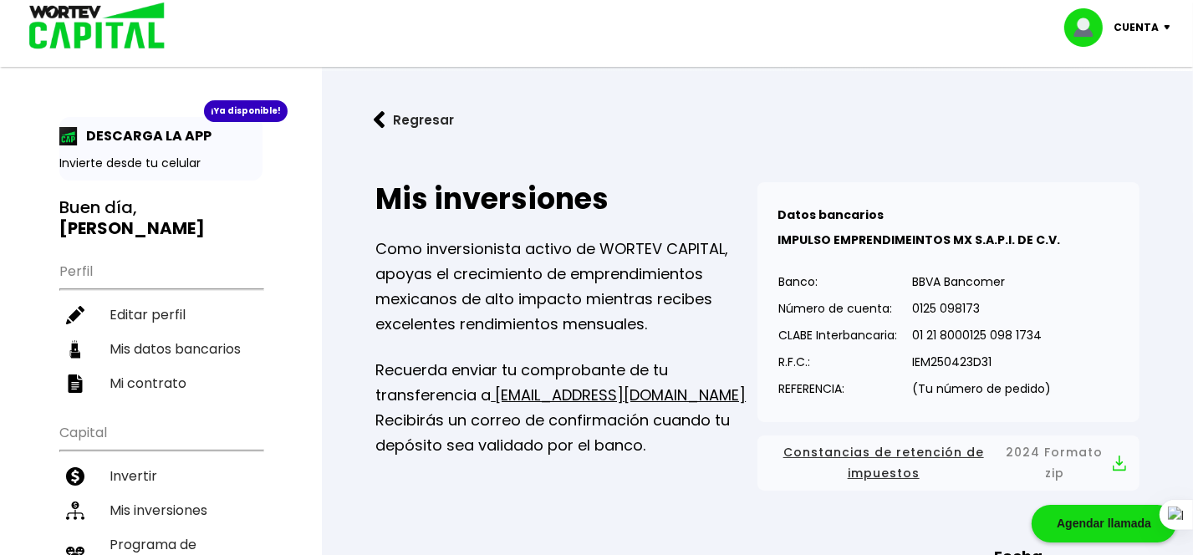
click at [380, 118] on img at bounding box center [380, 120] width 12 height 18
